Goal: Navigation & Orientation: Find specific page/section

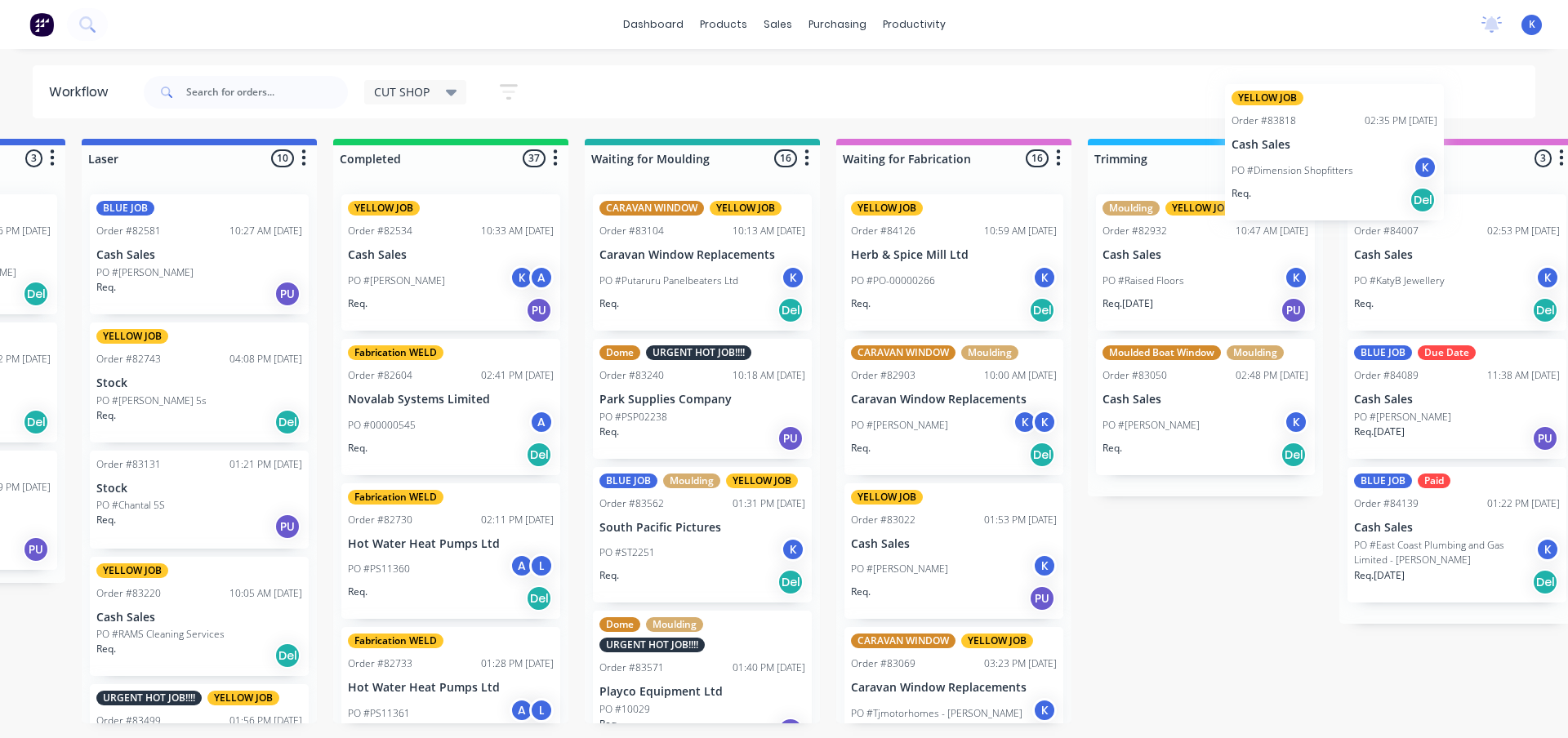
scroll to position [0, 760]
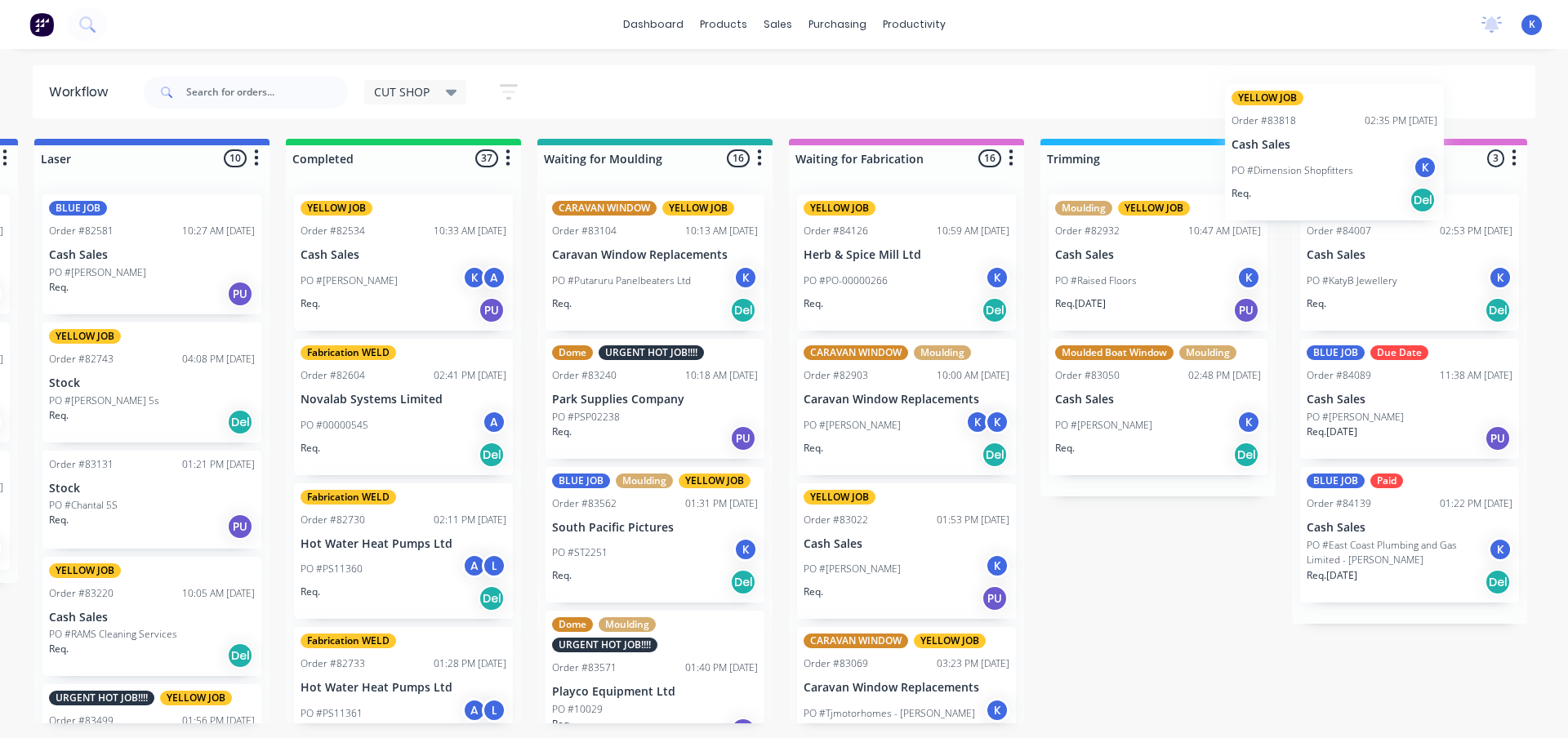
drag, startPoint x: 365, startPoint y: 252, endPoint x: 1296, endPoint y: 145, distance: 937.1
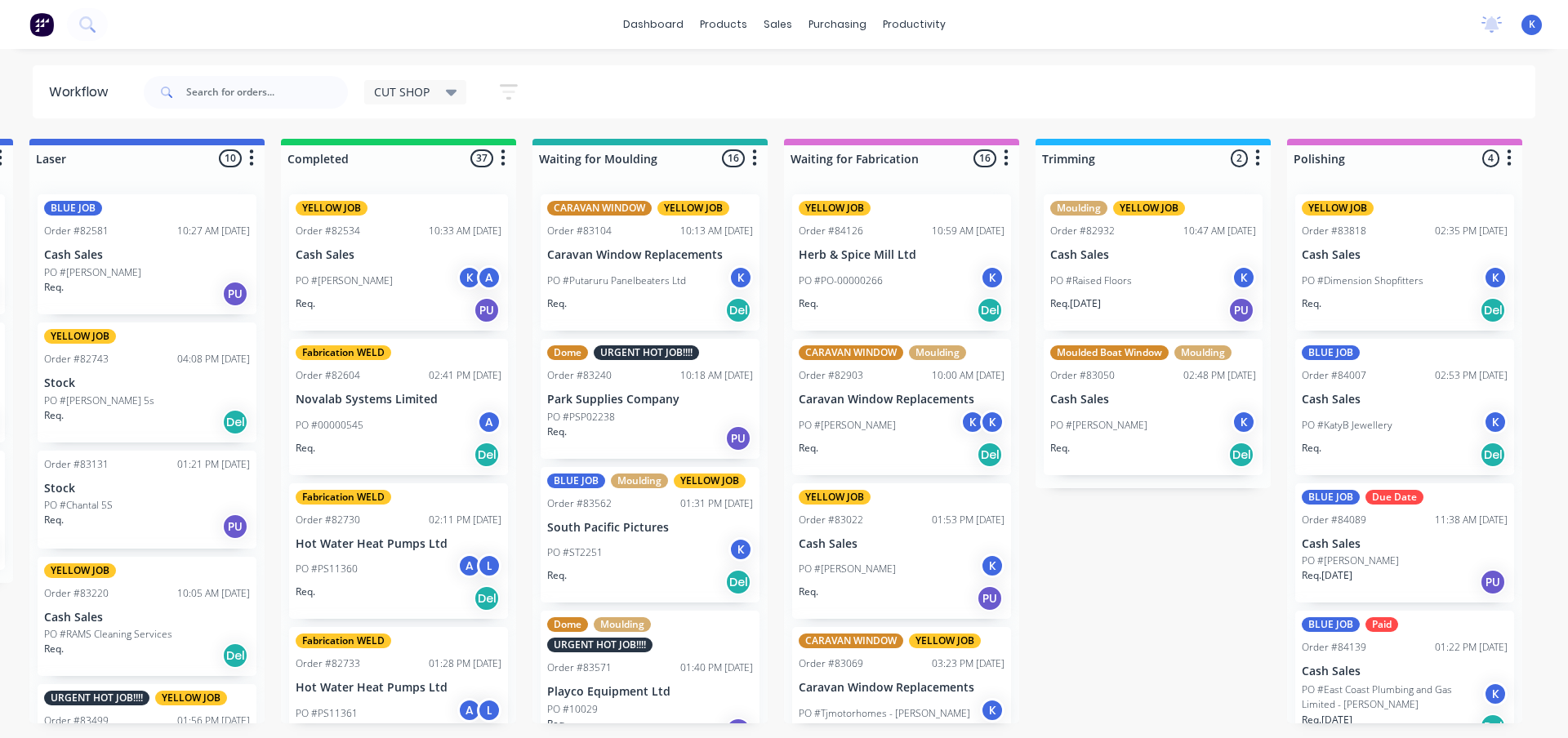
drag, startPoint x: 630, startPoint y: 344, endPoint x: 334, endPoint y: 357, distance: 296.3
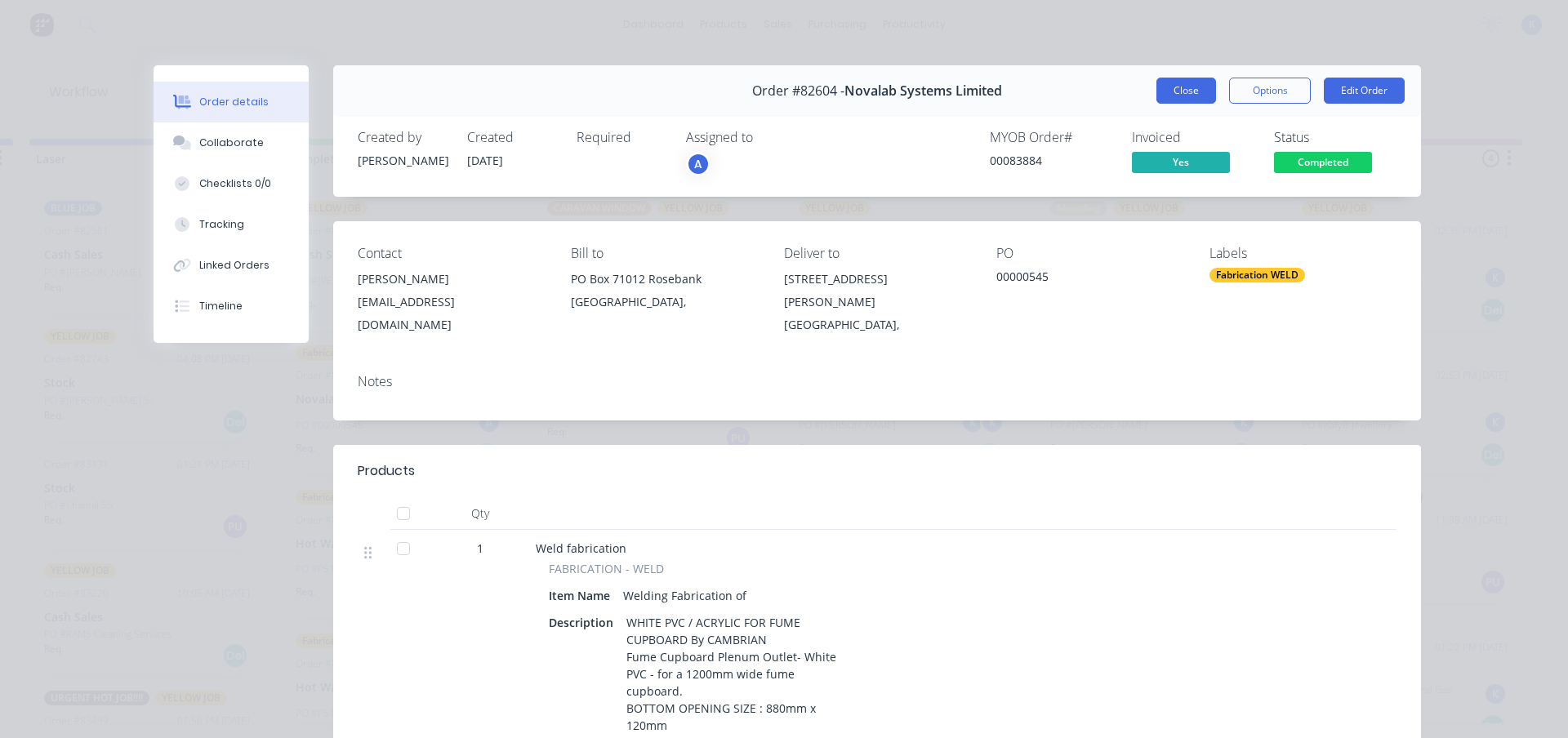
click at [1187, 84] on button "Close" at bounding box center [1186, 90] width 60 height 26
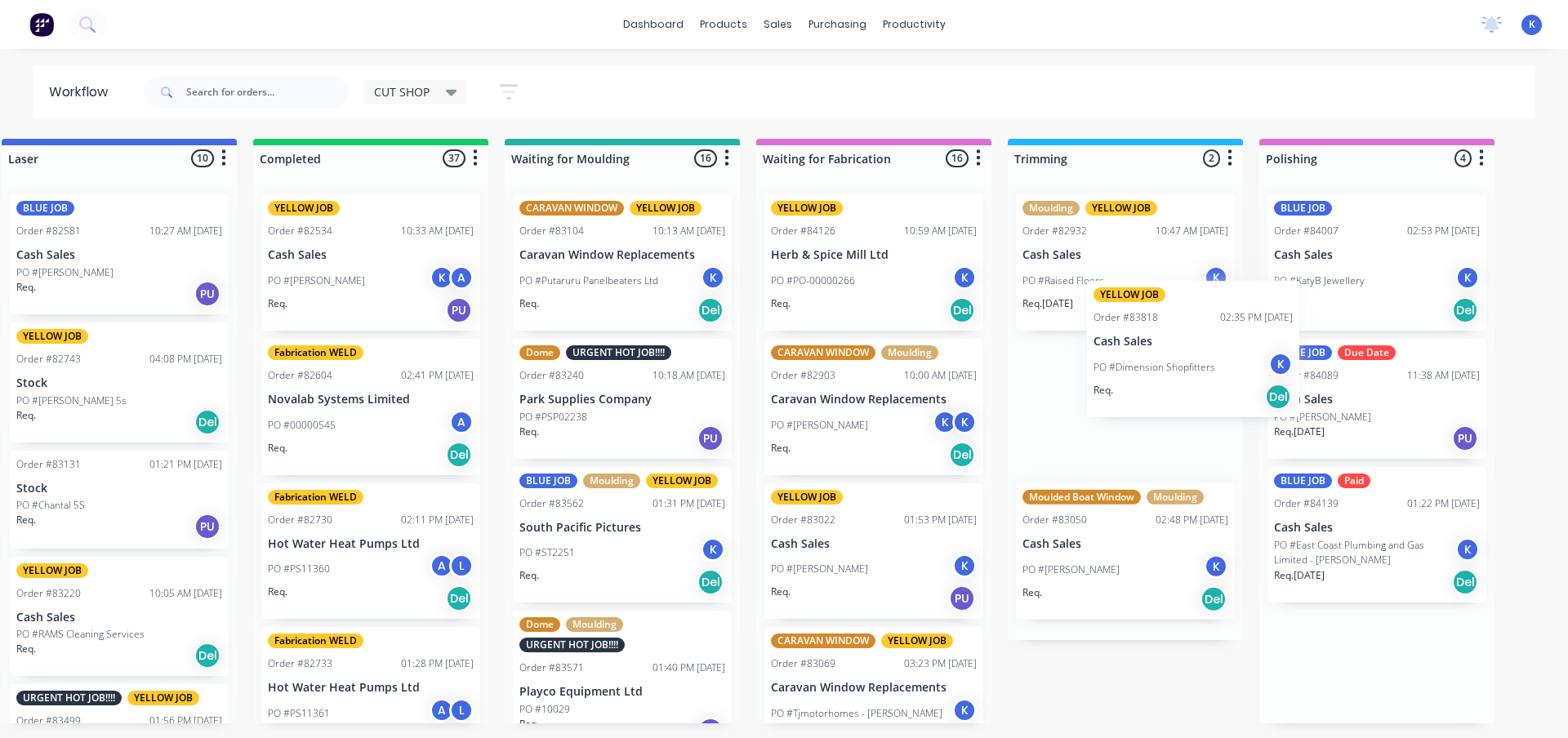
scroll to position [0, 791]
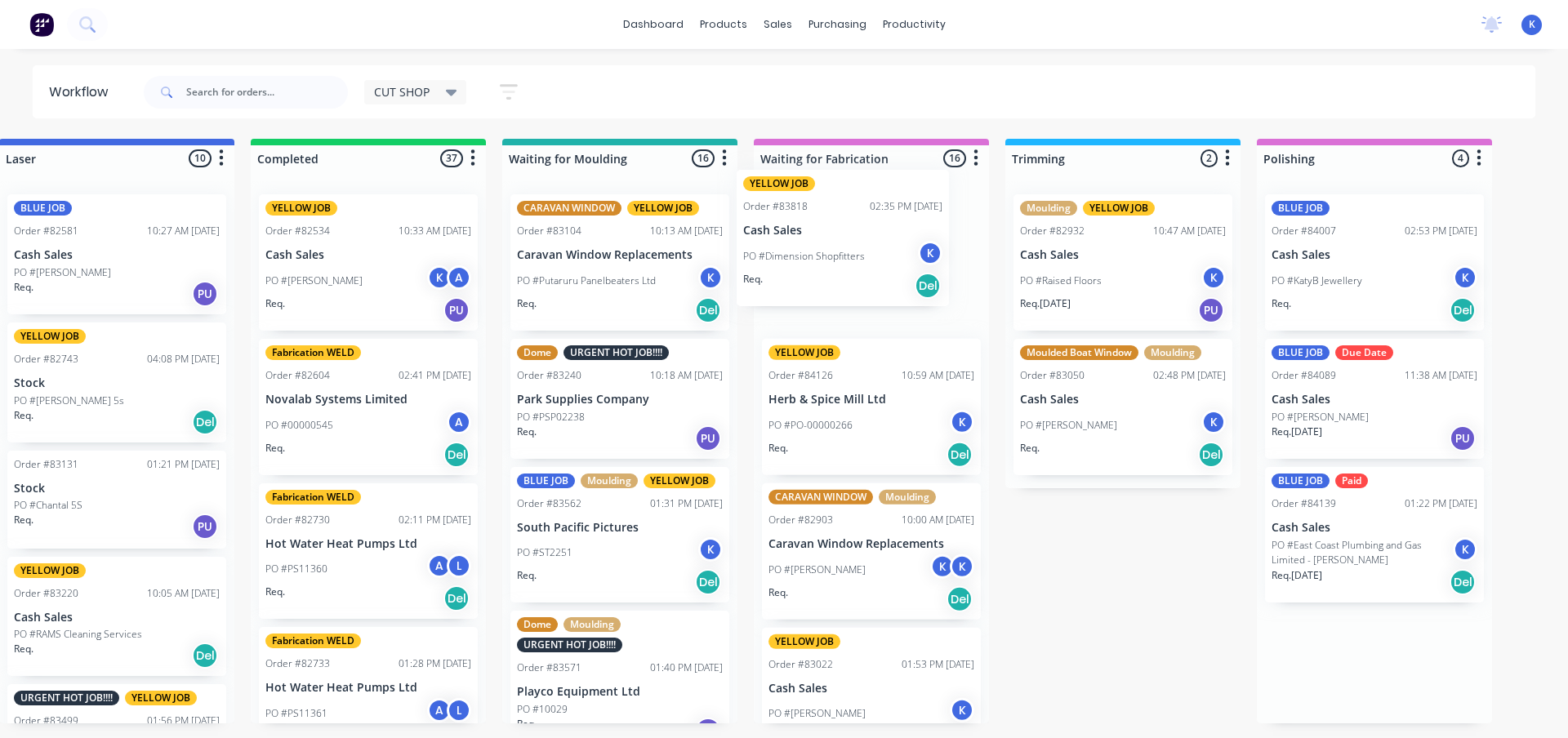
drag, startPoint x: 1354, startPoint y: 283, endPoint x: 803, endPoint y: 252, distance: 551.9
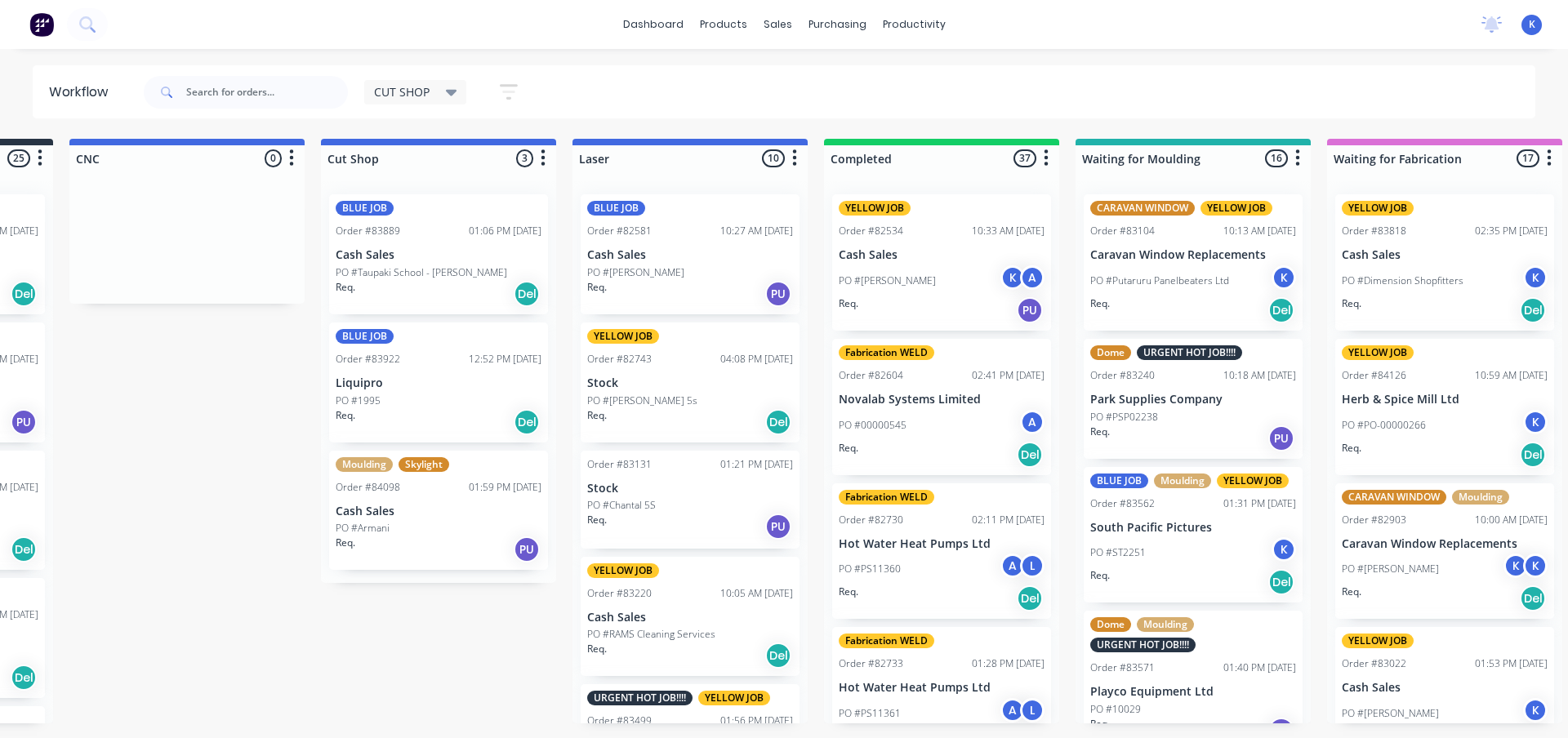
scroll to position [0, 0]
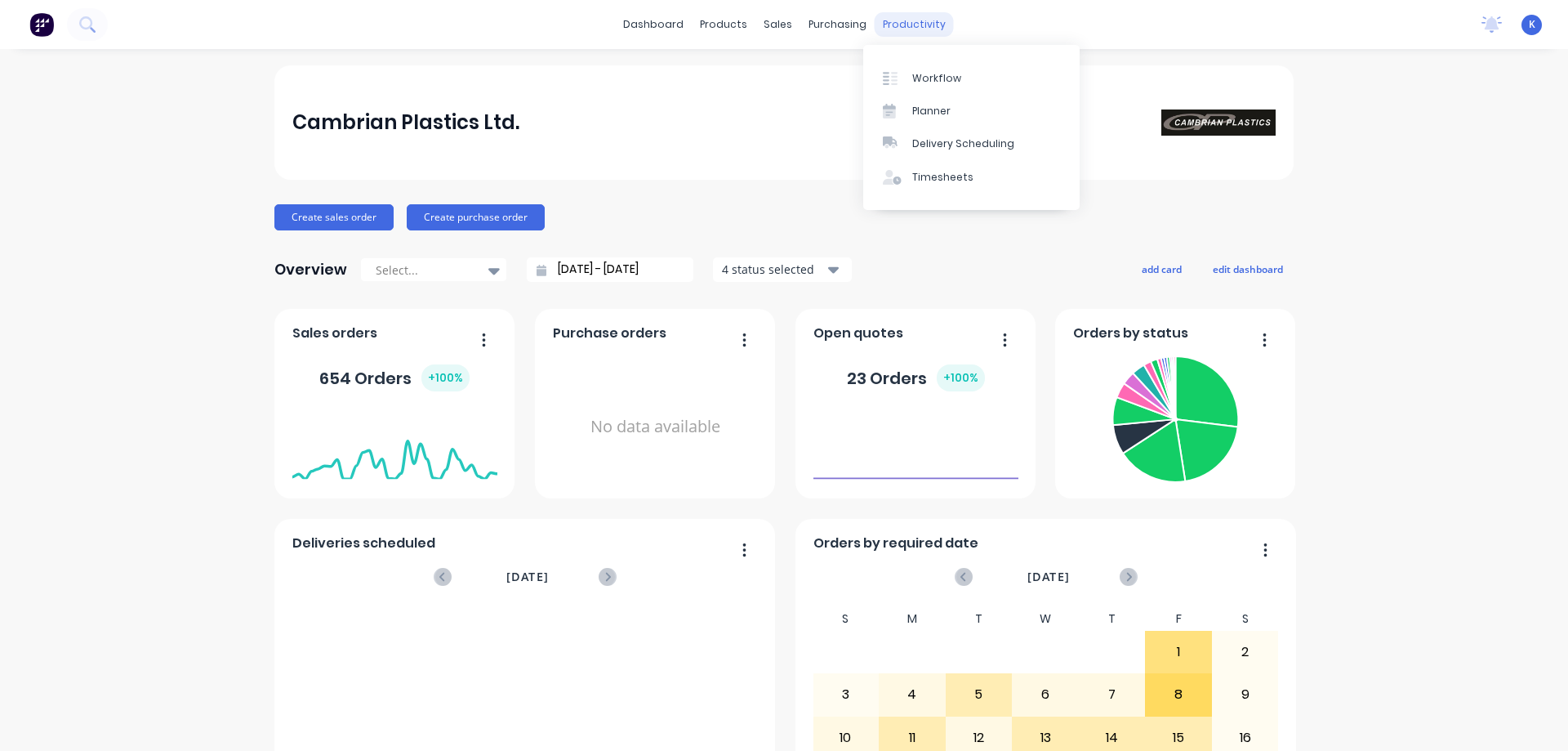
click at [903, 32] on div "productivity" at bounding box center [913, 25] width 79 height 25
click at [941, 65] on link "Workflow" at bounding box center [970, 77] width 216 height 33
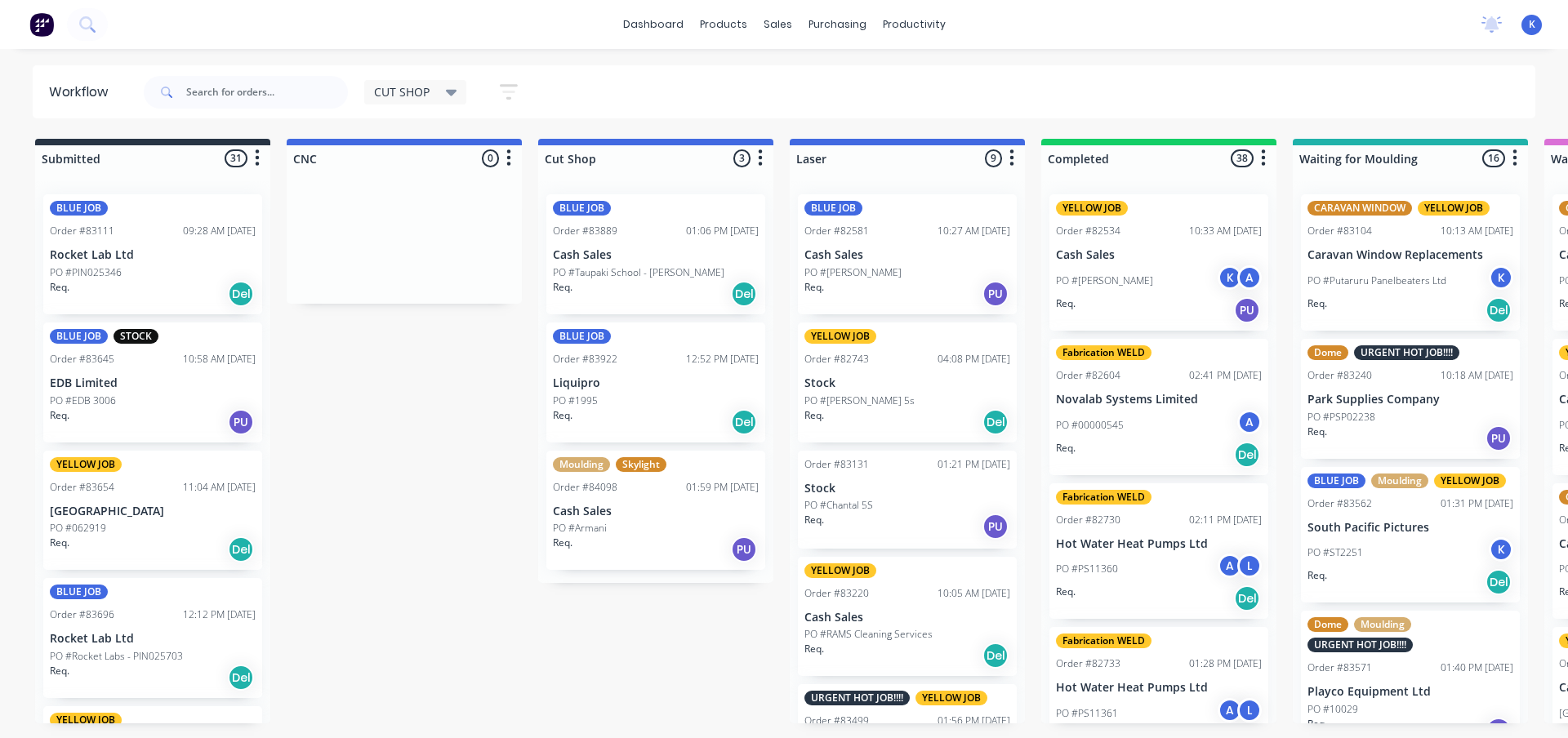
click at [598, 252] on p "Cash Sales" at bounding box center [655, 255] width 205 height 14
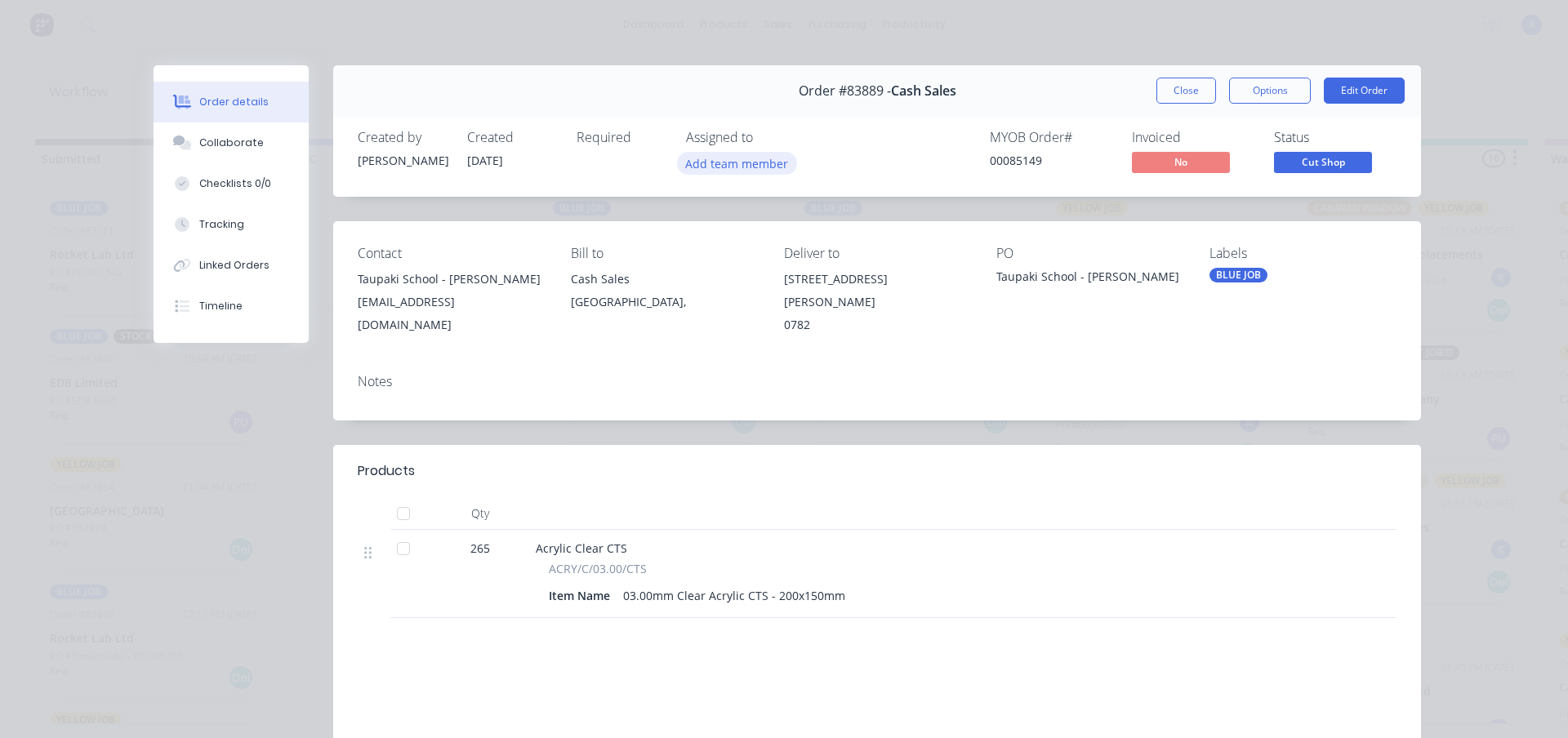
click at [733, 163] on button "Add team member" at bounding box center [736, 163] width 120 height 22
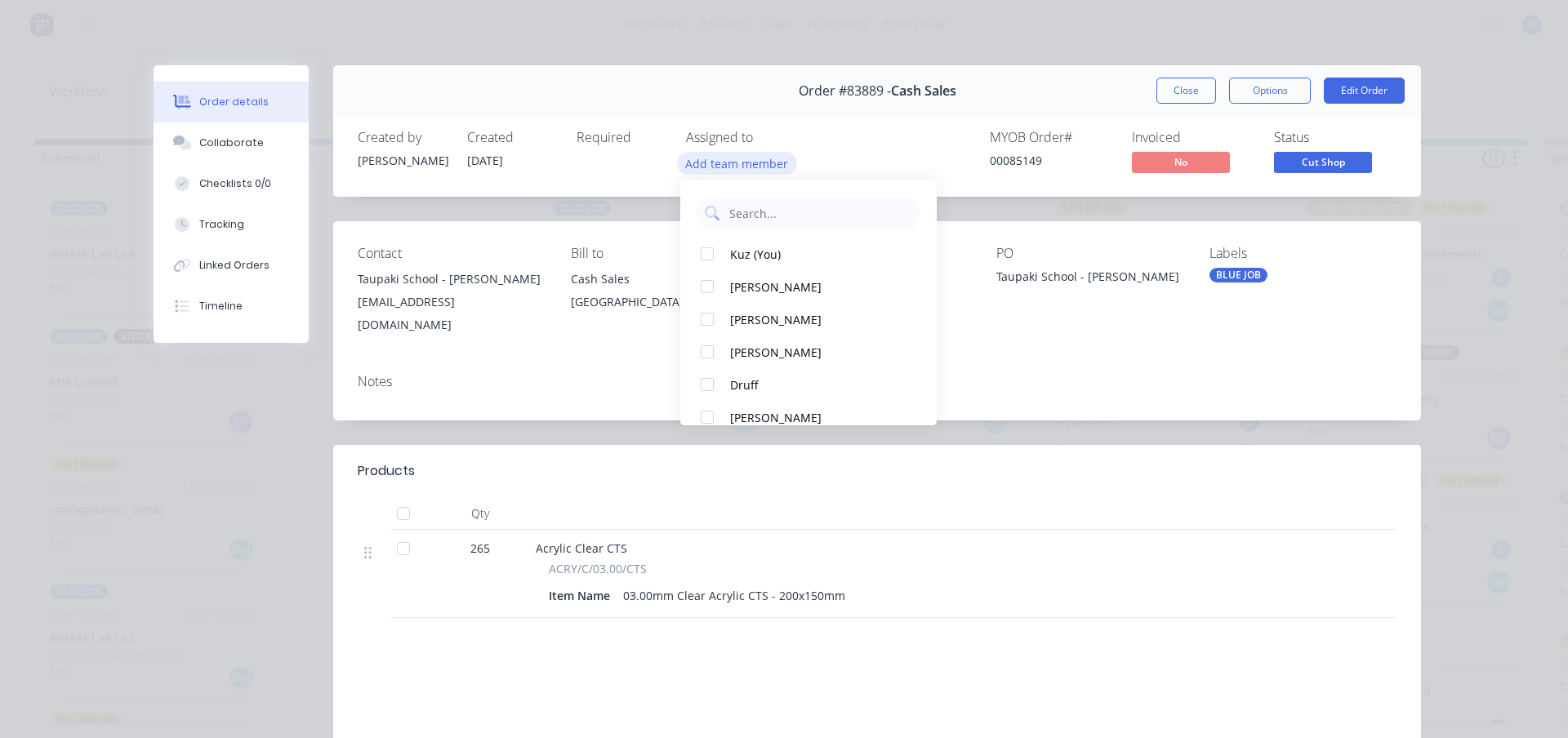
click at [733, 163] on button "Add team member" at bounding box center [736, 163] width 120 height 22
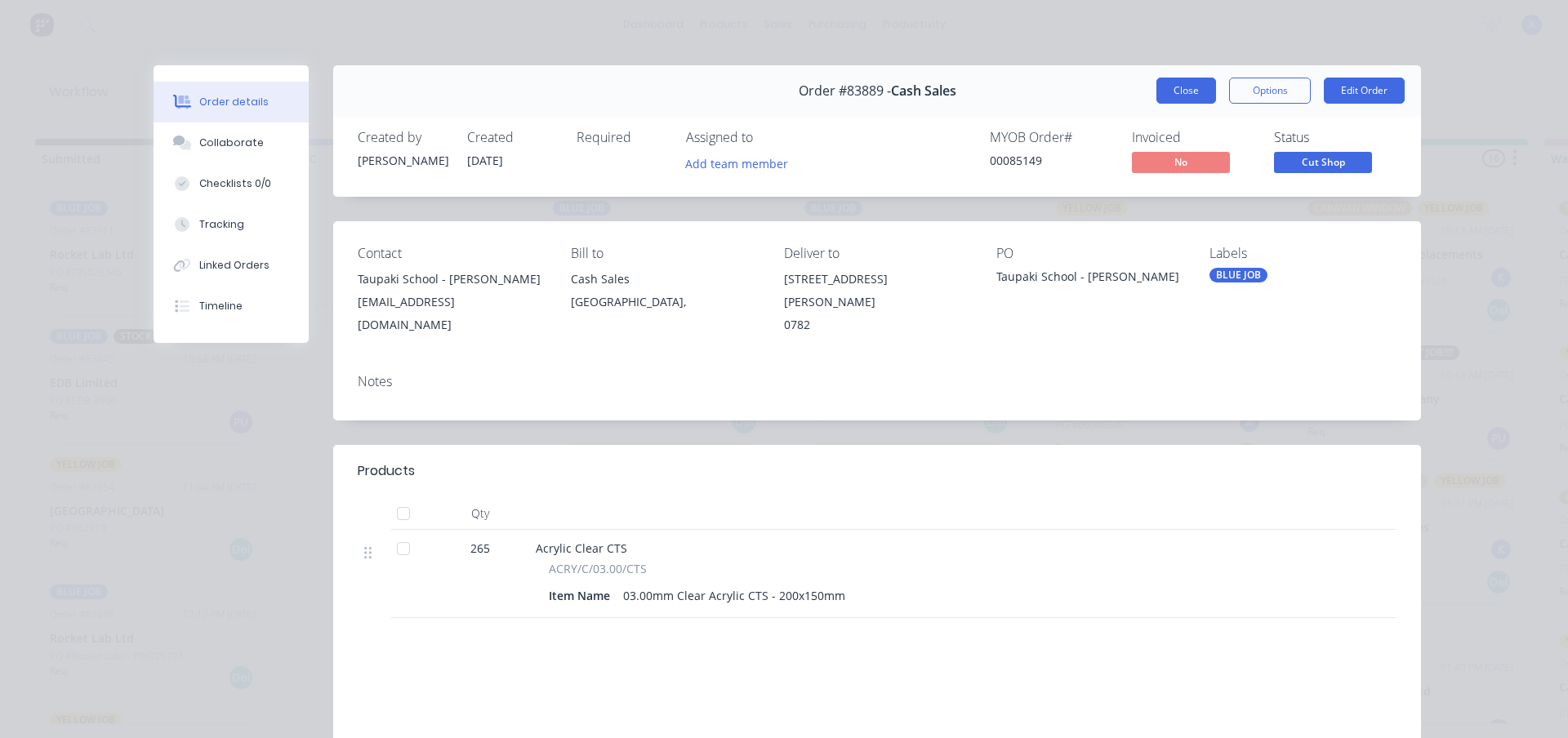
click at [1172, 98] on button "Close" at bounding box center [1186, 90] width 60 height 26
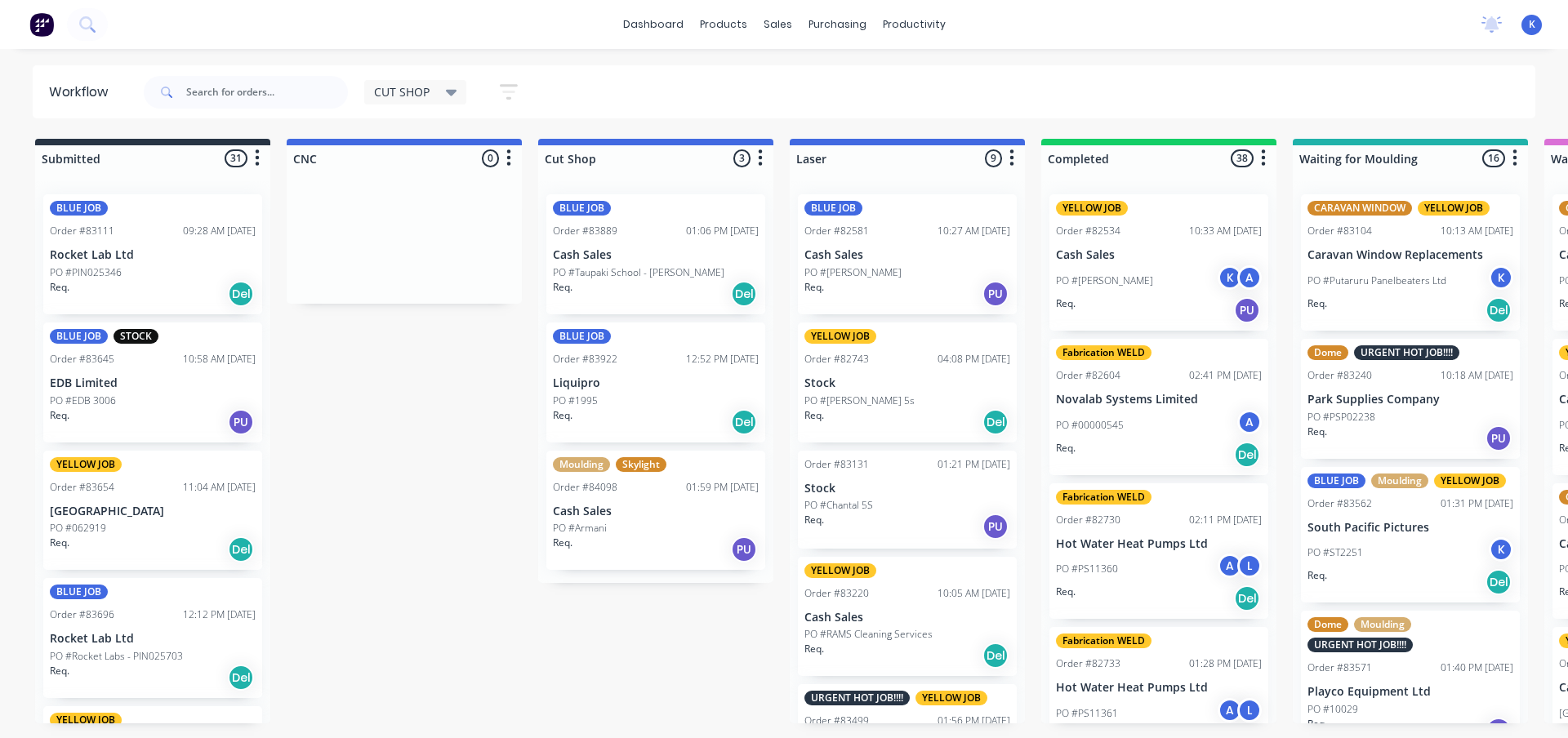
click at [593, 383] on p "Liquipro" at bounding box center [655, 383] width 205 height 14
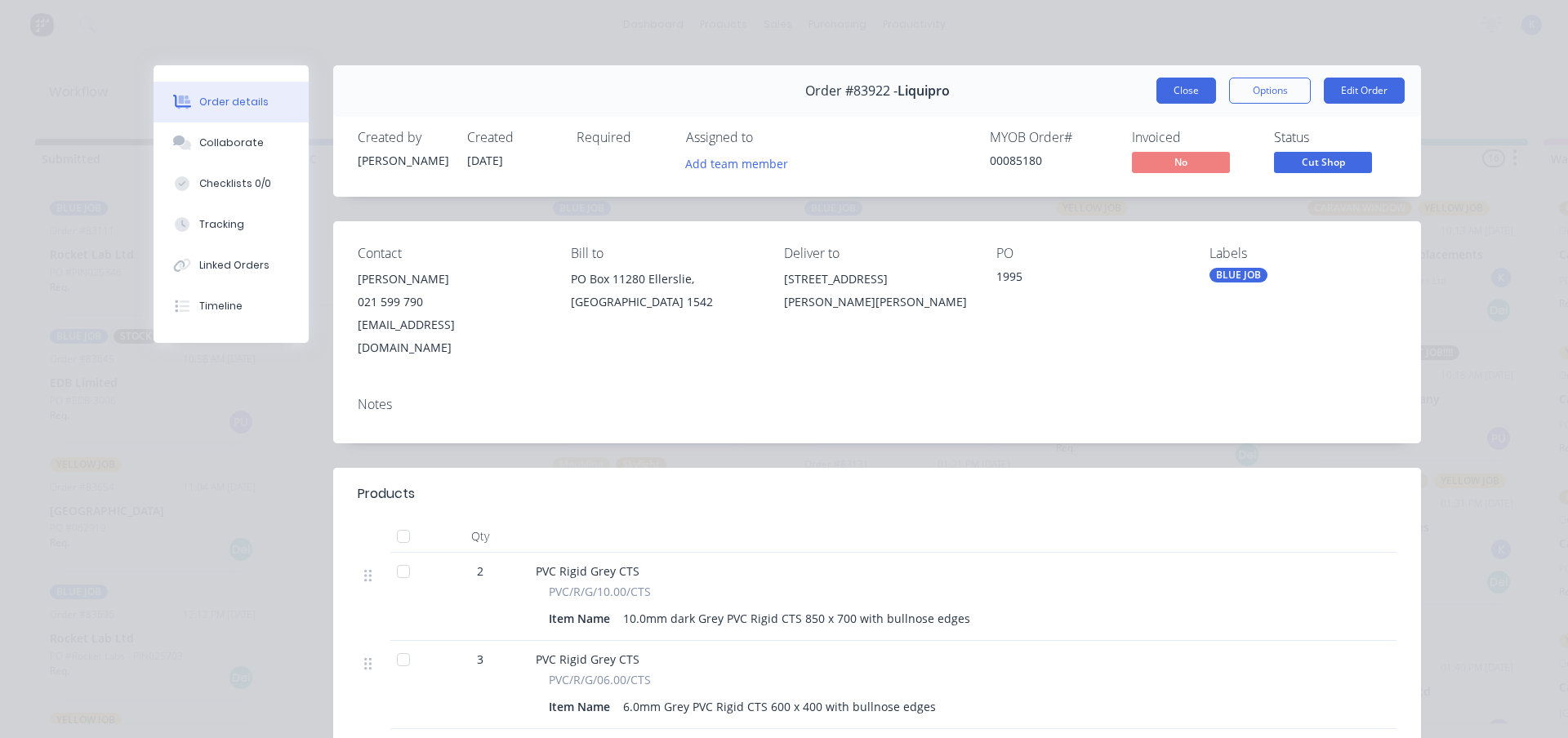
click at [1165, 84] on button "Close" at bounding box center [1186, 90] width 60 height 26
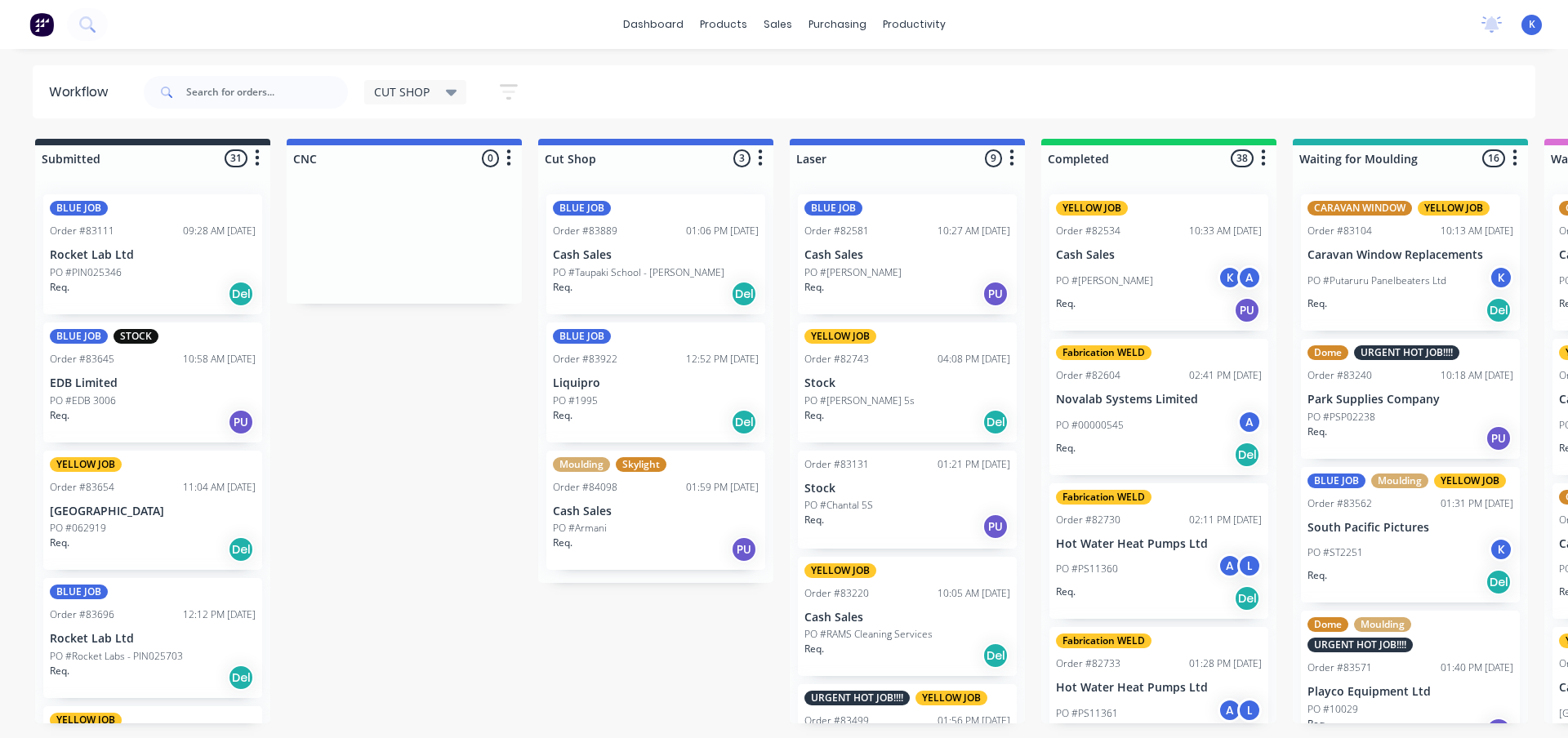
click at [601, 525] on p "PO #Armani" at bounding box center [580, 528] width 54 height 15
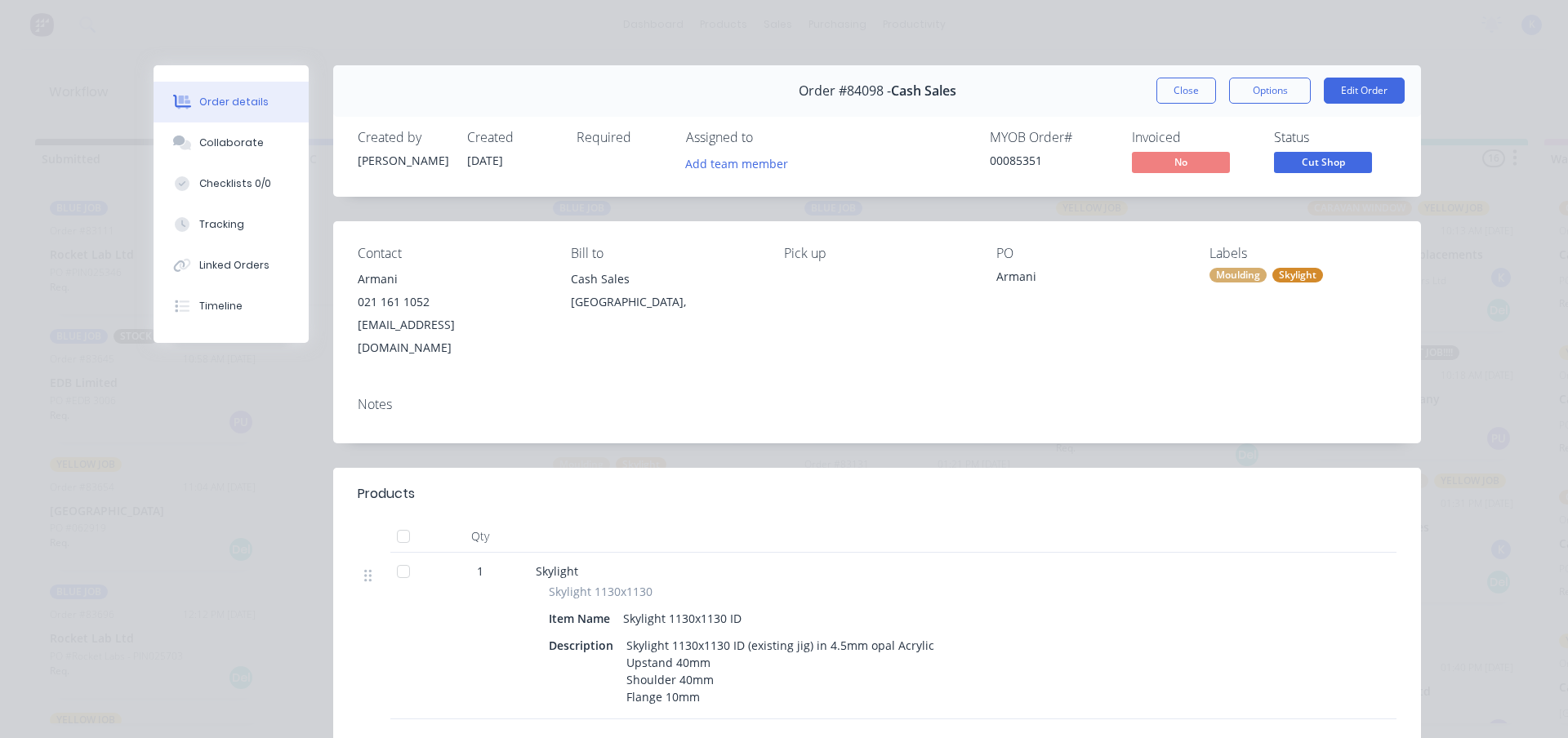
click at [1164, 83] on button "Close" at bounding box center [1186, 90] width 60 height 26
